Goal: Task Accomplishment & Management: Manage account settings

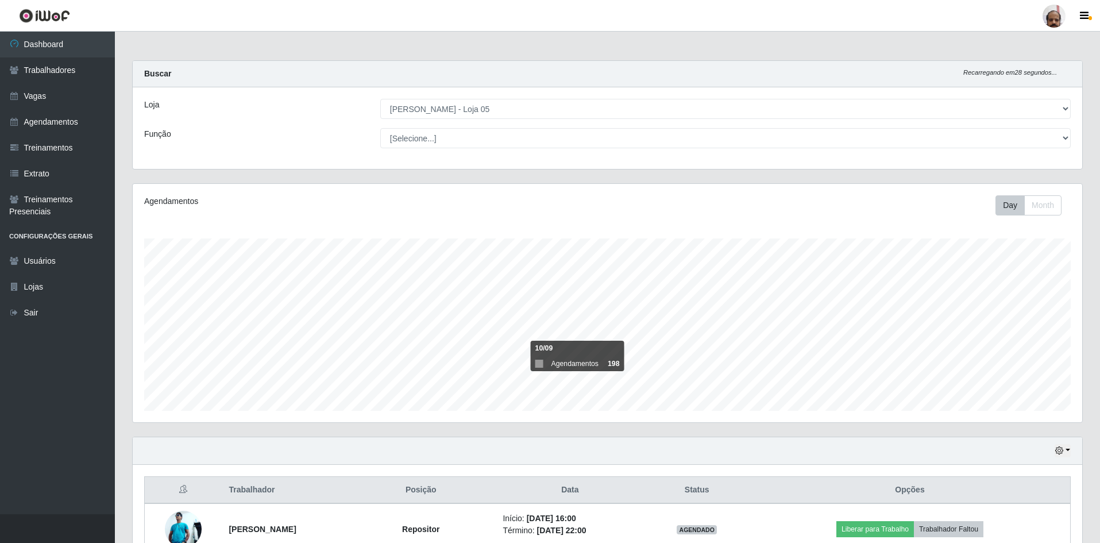
select select "252"
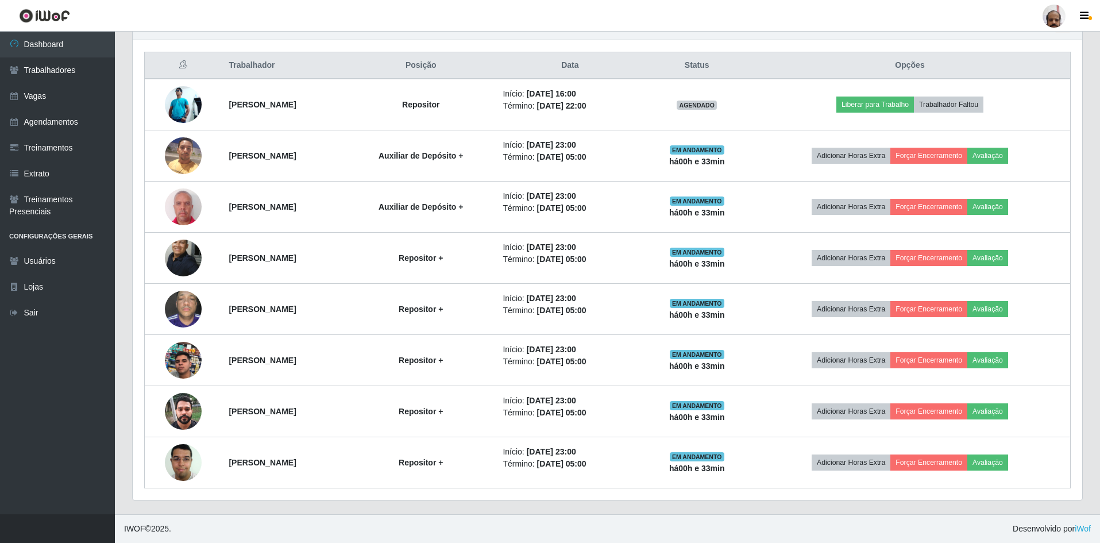
scroll to position [238, 950]
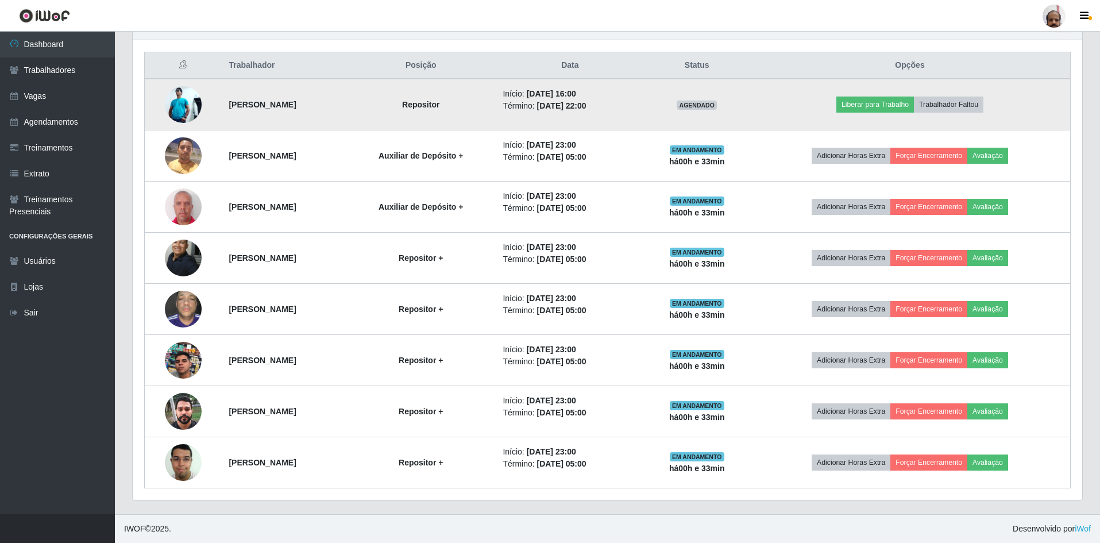
click at [175, 106] on img at bounding box center [183, 104] width 37 height 37
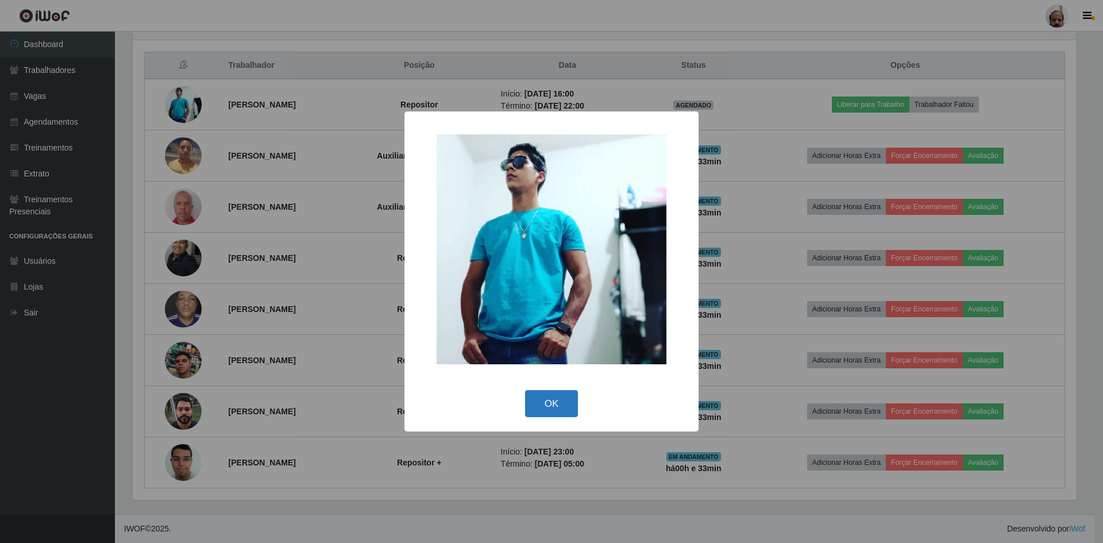
click at [559, 396] on button "OK" at bounding box center [551, 403] width 53 height 27
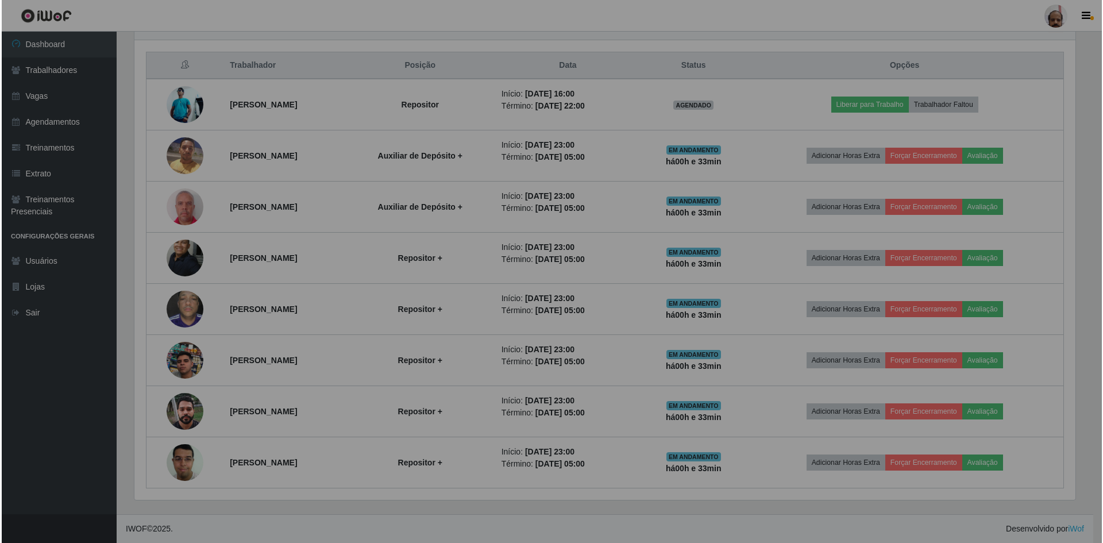
scroll to position [238, 950]
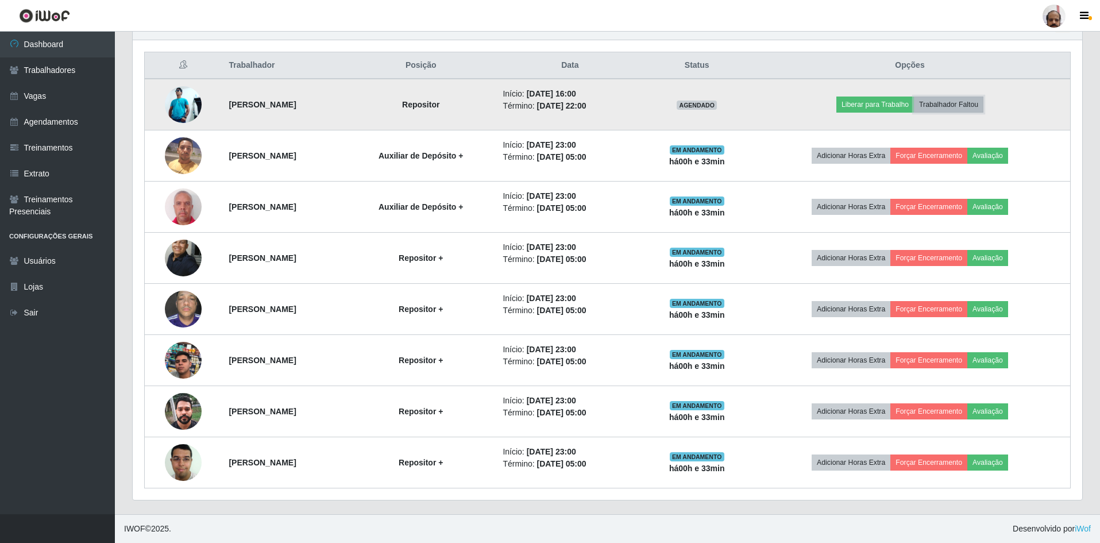
click at [982, 106] on button "Trabalhador Faltou" at bounding box center [949, 105] width 70 height 16
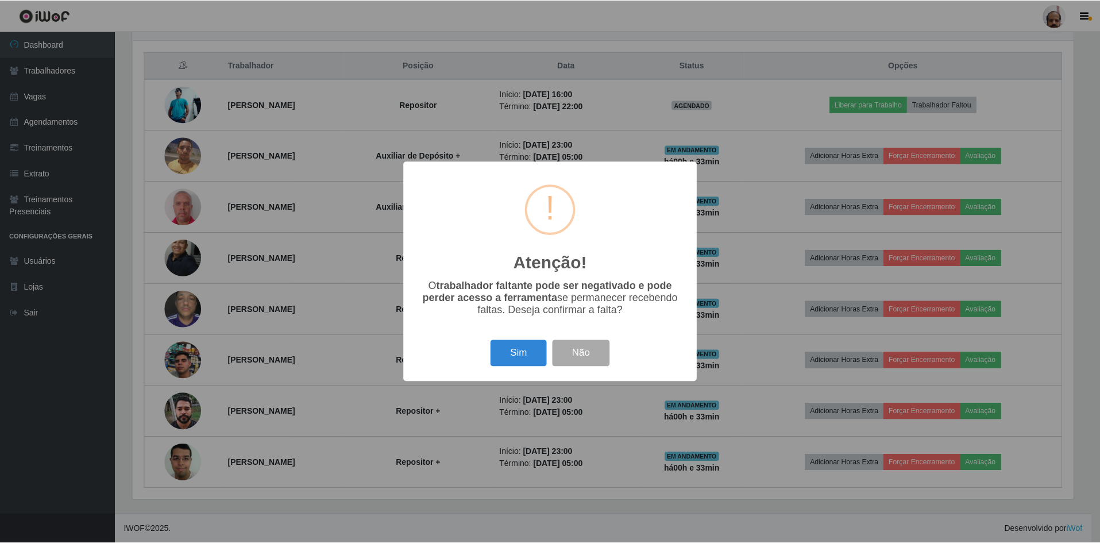
scroll to position [238, 944]
click at [514, 359] on button "Sim" at bounding box center [520, 353] width 56 height 27
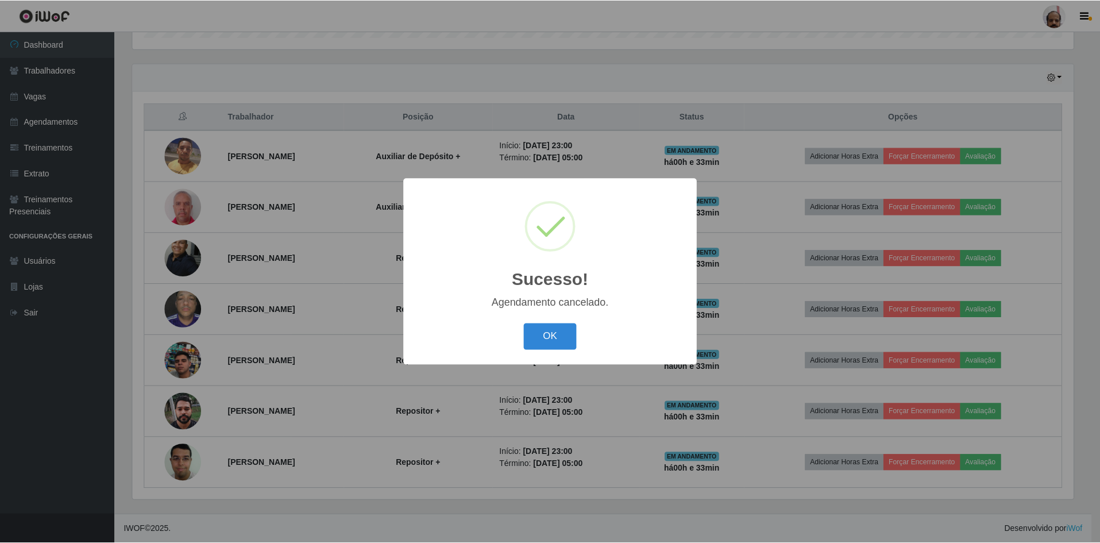
scroll to position [373, 0]
click at [552, 330] on button "OK" at bounding box center [551, 336] width 53 height 27
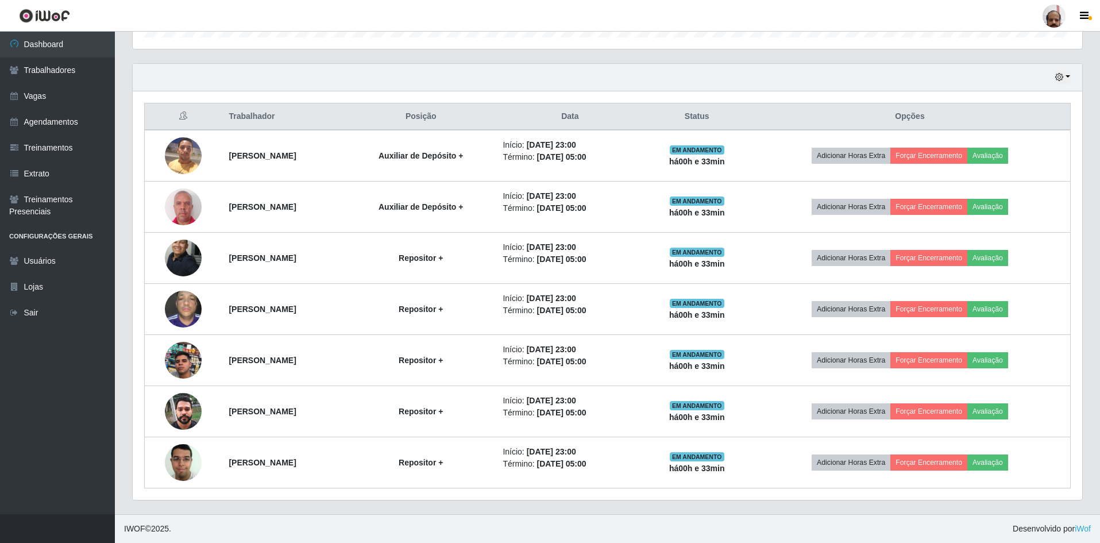
scroll to position [86, 0]
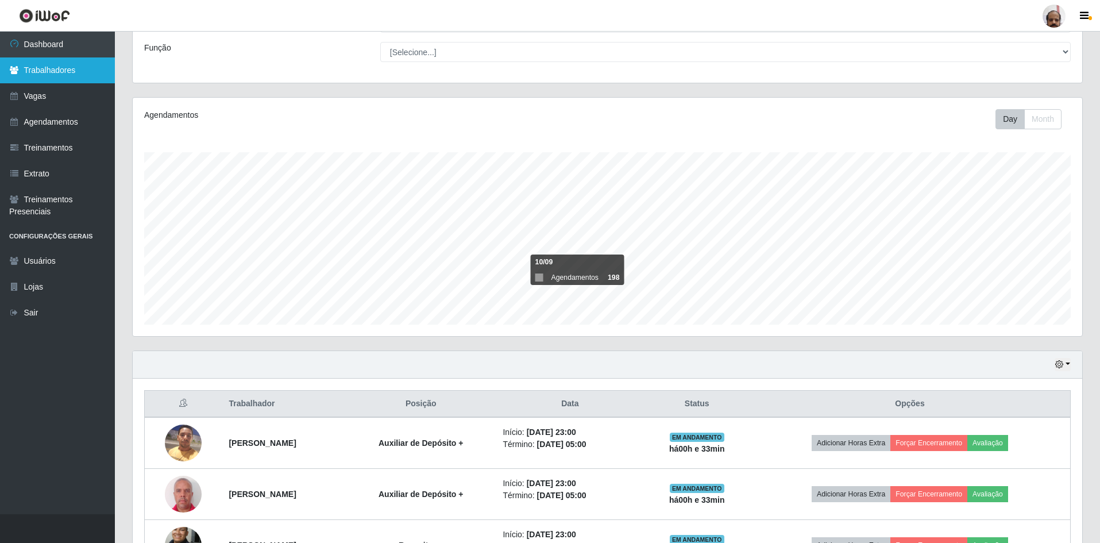
click at [56, 68] on link "Trabalhadores" at bounding box center [57, 70] width 115 height 26
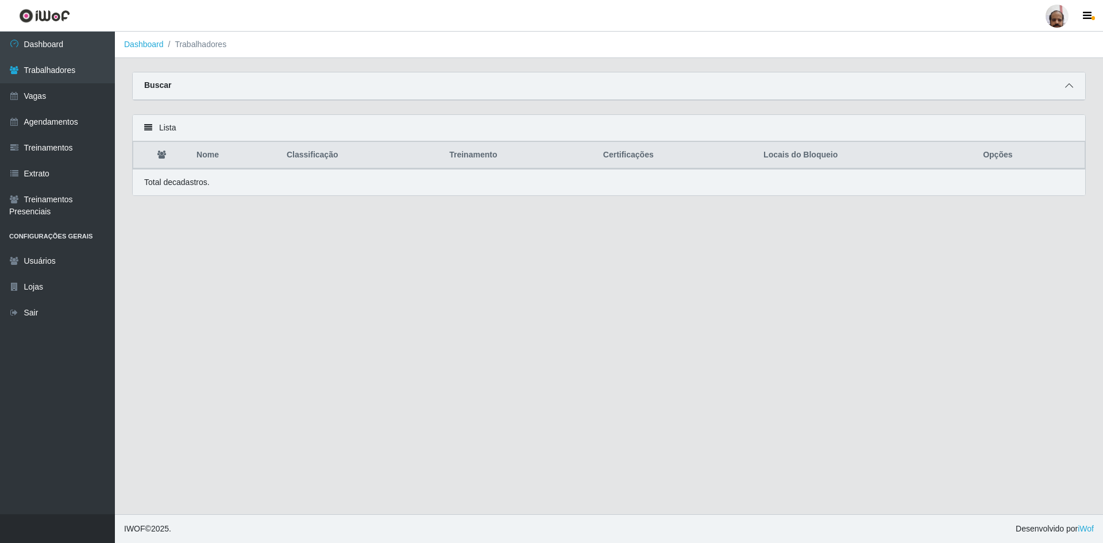
click at [1067, 88] on icon at bounding box center [1069, 86] width 8 height 8
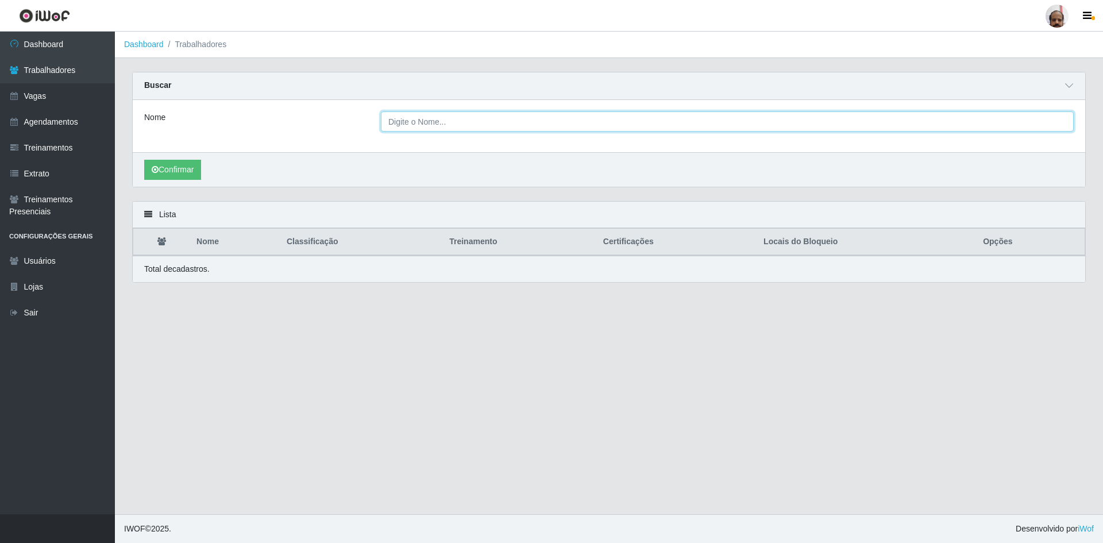
click at [466, 124] on input "Nome" at bounding box center [727, 121] width 693 height 20
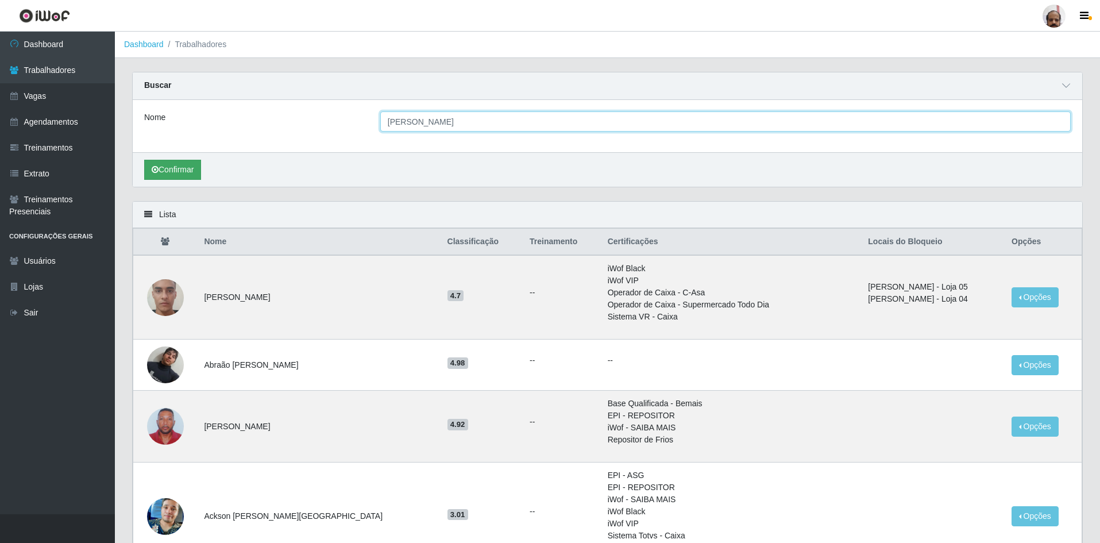
type input "[PERSON_NAME]"
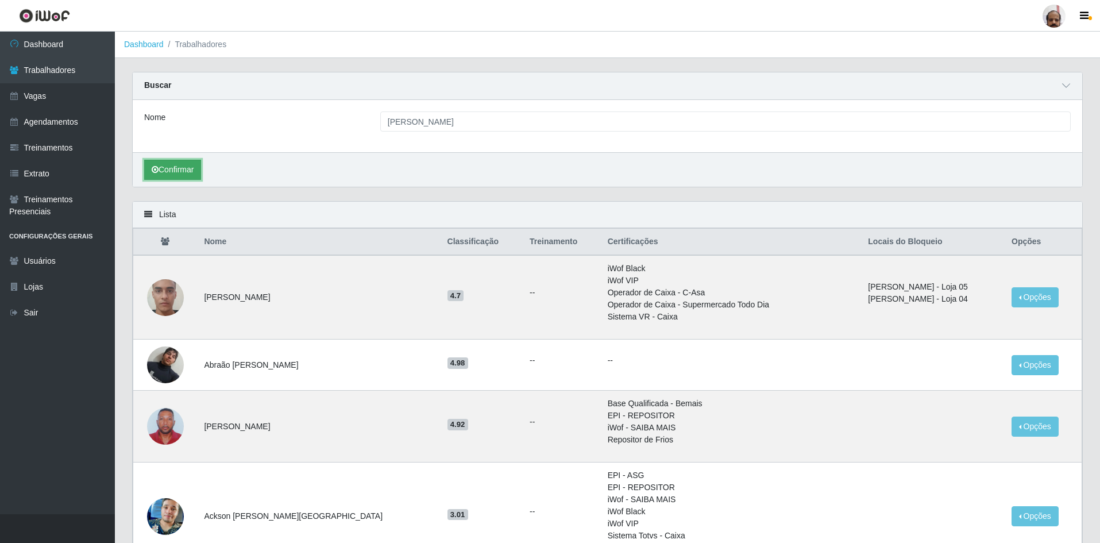
click at [170, 176] on button "Confirmar" at bounding box center [172, 170] width 57 height 20
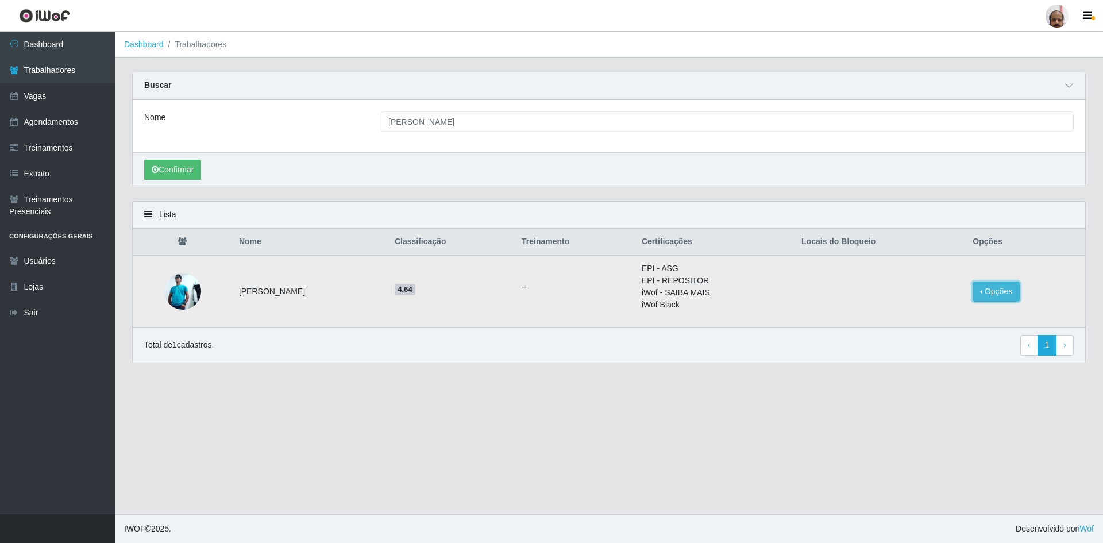
click at [993, 295] on button "Opções" at bounding box center [996, 292] width 47 height 20
click at [912, 295] on button "Bloquear - Empresa" at bounding box center [924, 289] width 93 height 24
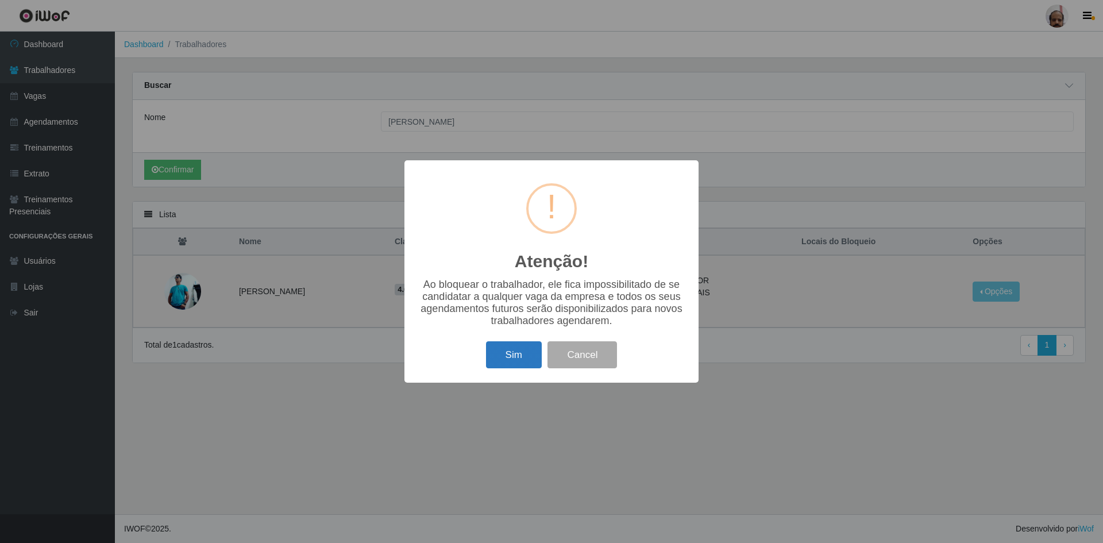
click at [503, 362] on button "Sim" at bounding box center [514, 354] width 56 height 27
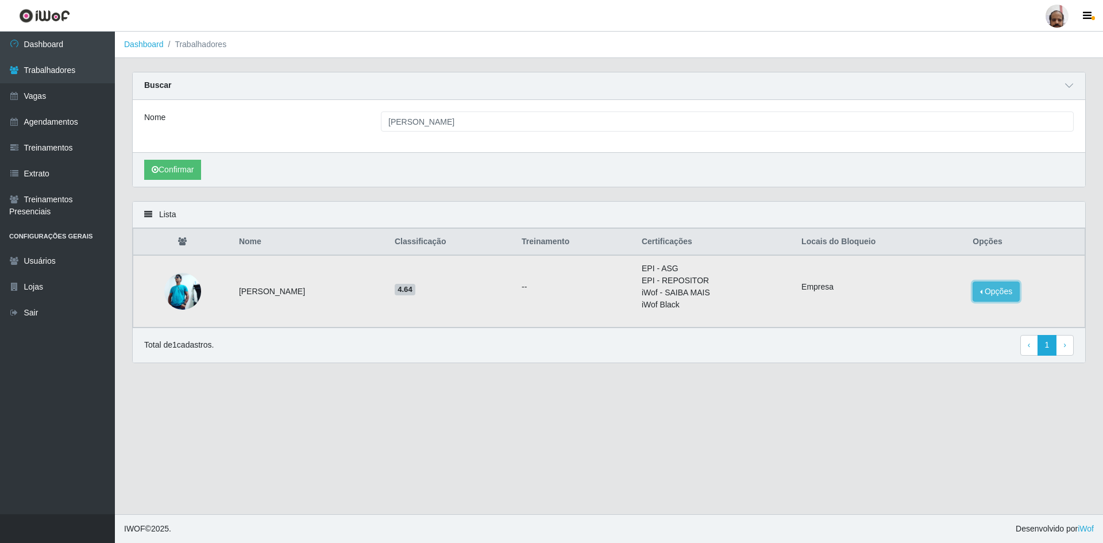
click at [999, 294] on button "Opções" at bounding box center [996, 292] width 47 height 20
click at [895, 317] on button "Bloquear - Loja" at bounding box center [918, 313] width 106 height 24
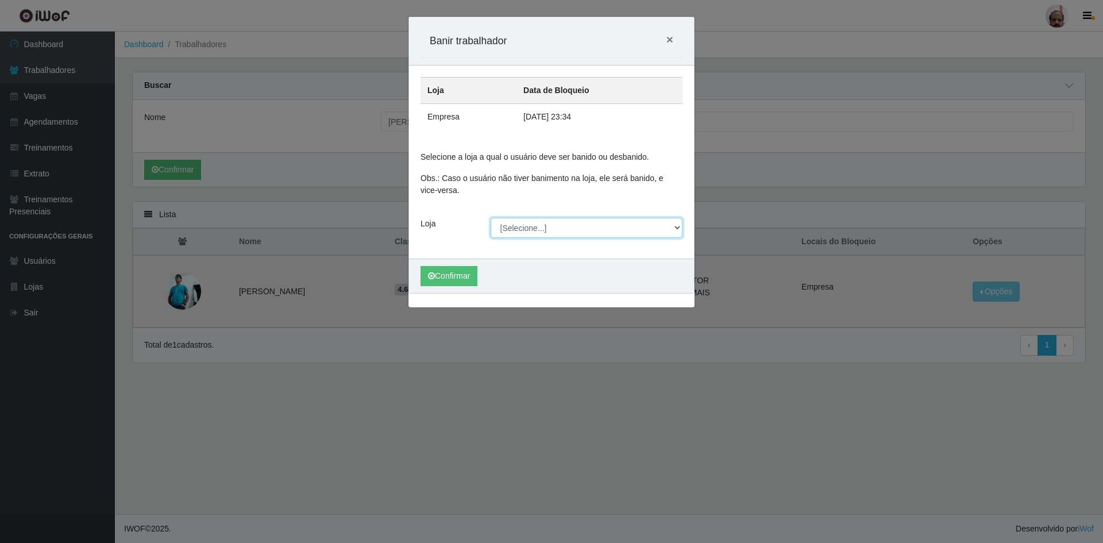
click at [653, 223] on select "[Selecione...] Mar Vermelho - Loja 05" at bounding box center [587, 228] width 192 height 20
select select "252"
click at [491, 218] on select "[Selecione...] Mar Vermelho - Loja 05" at bounding box center [587, 228] width 192 height 20
click at [437, 280] on button "Confirmar" at bounding box center [449, 276] width 57 height 20
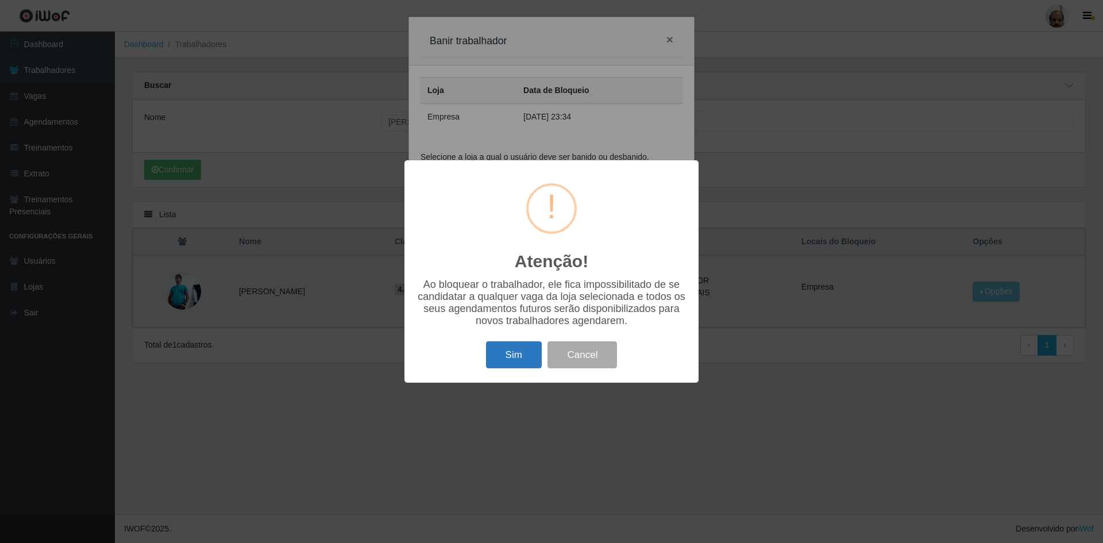
click at [518, 362] on button "Sim" at bounding box center [514, 354] width 56 height 27
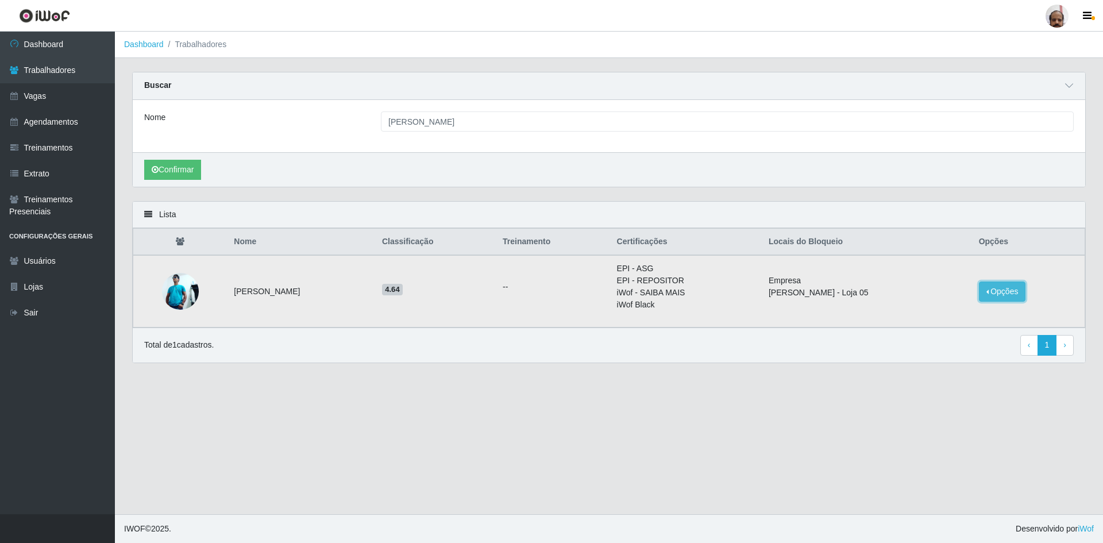
click at [1011, 283] on button "Opções" at bounding box center [1002, 292] width 47 height 20
click at [625, 367] on div "Lista Nome Classificação Treinamento Certificações Locais do Bloqueio Opções [P…" at bounding box center [609, 289] width 971 height 176
click at [999, 293] on button "Opções" at bounding box center [1002, 292] width 47 height 20
click at [563, 398] on main "Dashboard Trabalhadores Carregando... Buscar Nome [PERSON_NAME] Confirmar Lista…" at bounding box center [609, 273] width 988 height 483
